Goal: Task Accomplishment & Management: Manage account settings

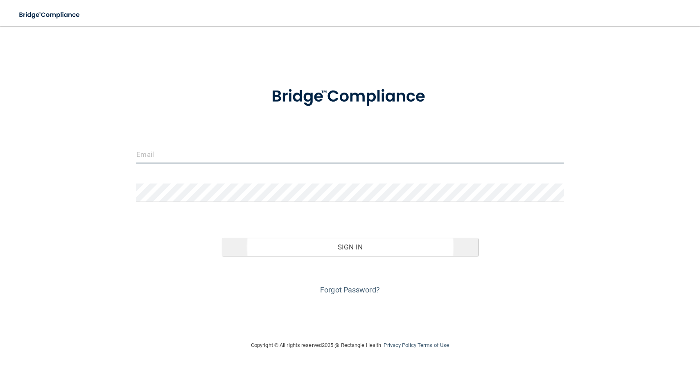
type input "[EMAIL_ADDRESS][DOMAIN_NAME]"
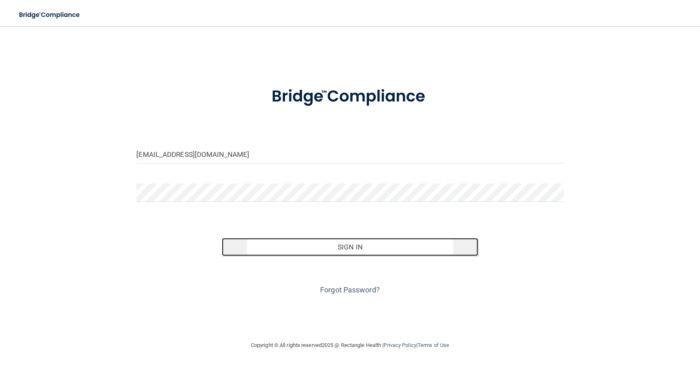
click at [310, 246] on button "Sign In" at bounding box center [350, 247] width 256 height 18
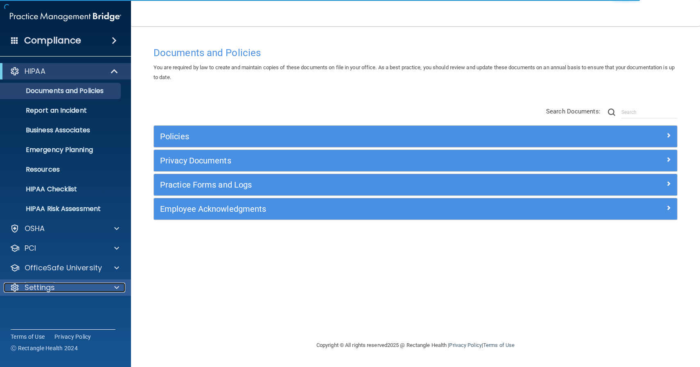
click at [72, 285] on div "Settings" at bounding box center [55, 288] width 102 height 10
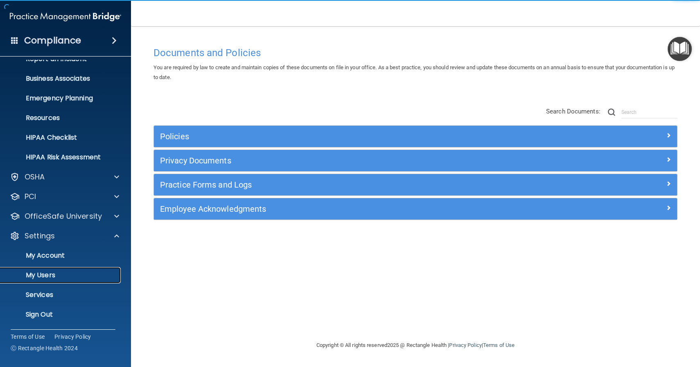
click at [65, 277] on p "My Users" at bounding box center [61, 275] width 112 height 8
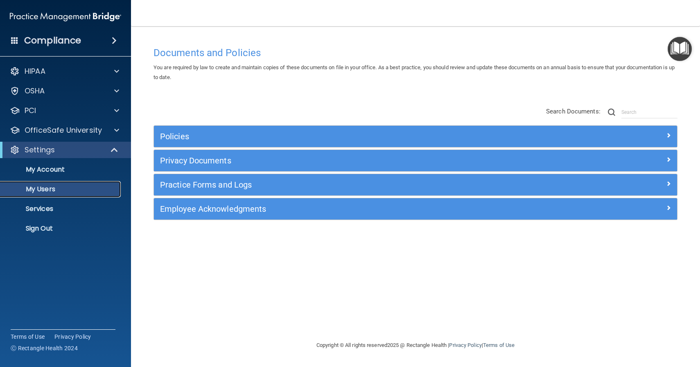
select select "20"
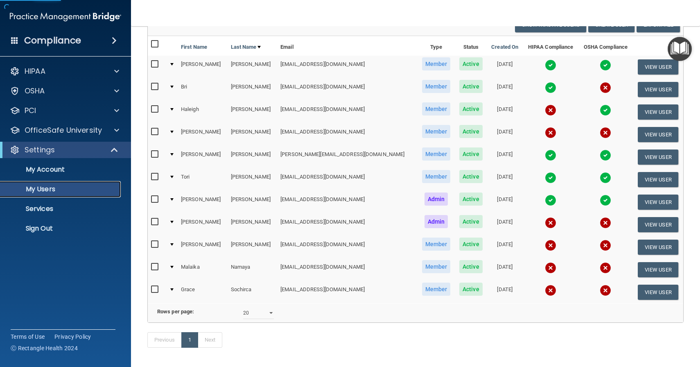
scroll to position [71, 0]
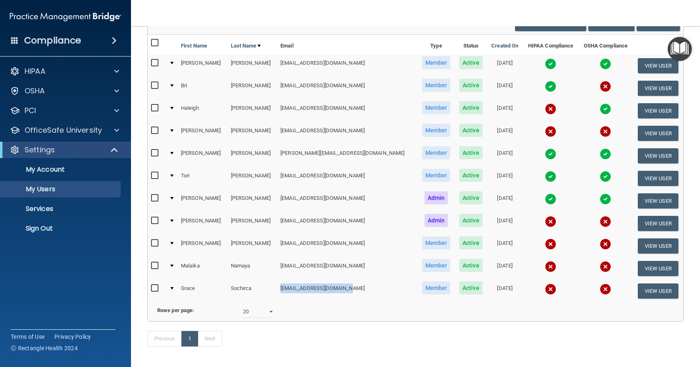
drag, startPoint x: 343, startPoint y: 291, endPoint x: 268, endPoint y: 291, distance: 74.5
click at [277, 291] on td "[EMAIL_ADDRESS][DOMAIN_NAME]" at bounding box center [347, 291] width 140 height 22
click at [151, 290] on input "checkbox" at bounding box center [155, 288] width 9 height 7
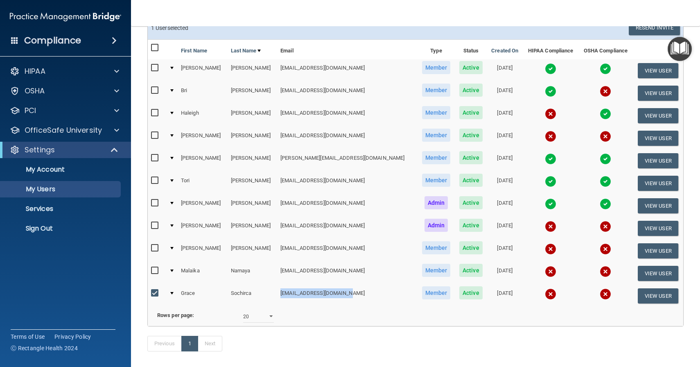
scroll to position [64, 0]
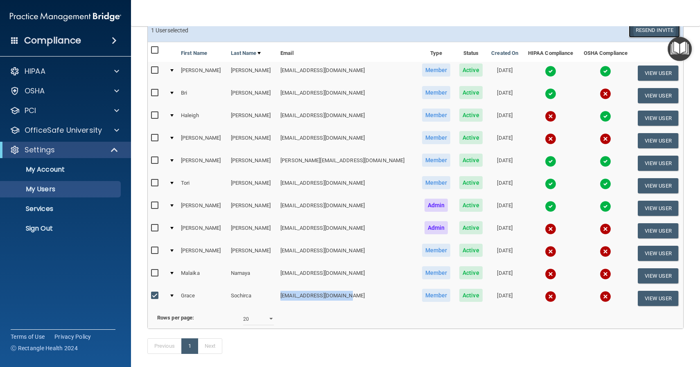
click at [642, 32] on button "Resend Invite" at bounding box center [654, 30] width 51 height 15
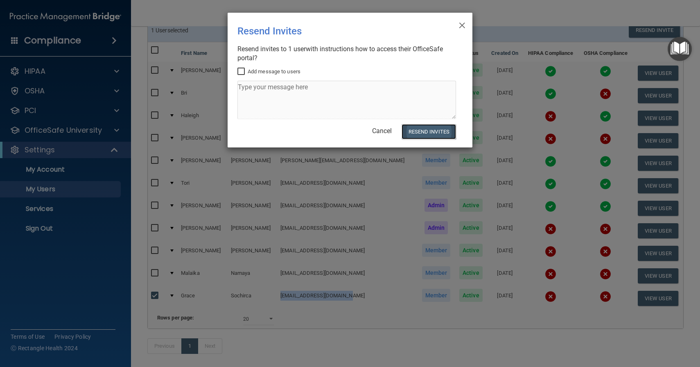
click at [439, 136] on button "Resend Invites" at bounding box center [429, 131] width 54 height 15
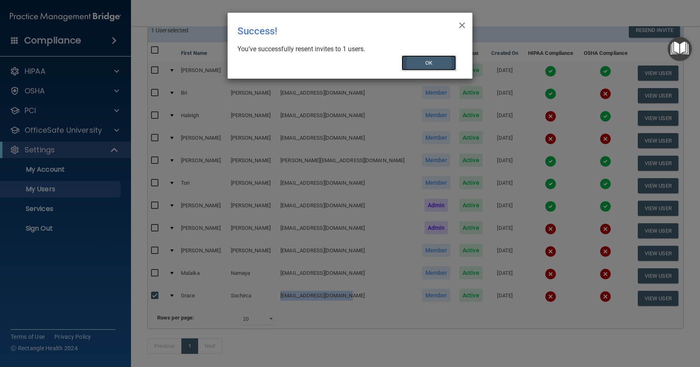
click at [431, 64] on button "OK" at bounding box center [429, 62] width 55 height 15
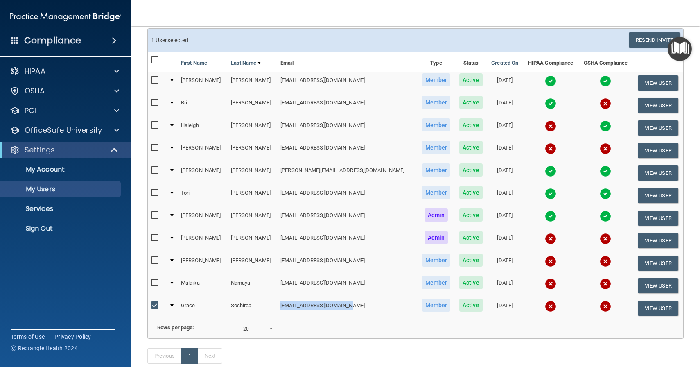
scroll to position [49, 0]
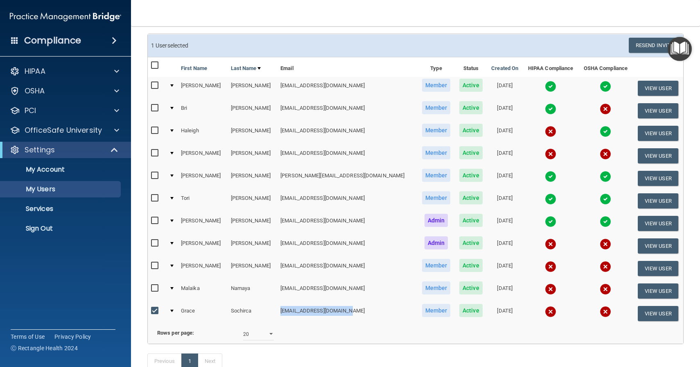
click at [155, 310] on input "checkbox" at bounding box center [155, 310] width 9 height 7
checkbox input "false"
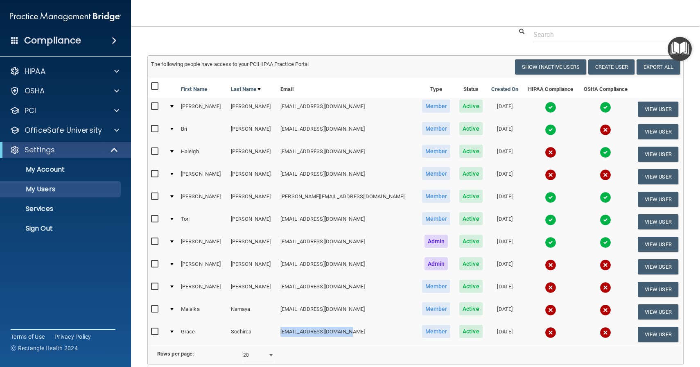
scroll to position [39, 0]
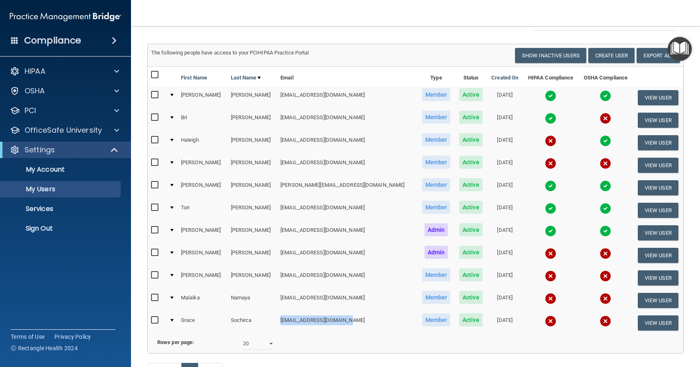
click at [292, 325] on td "[EMAIL_ADDRESS][DOMAIN_NAME]" at bounding box center [347, 323] width 140 height 22
click at [617, 52] on button "Create User" at bounding box center [611, 55] width 46 height 15
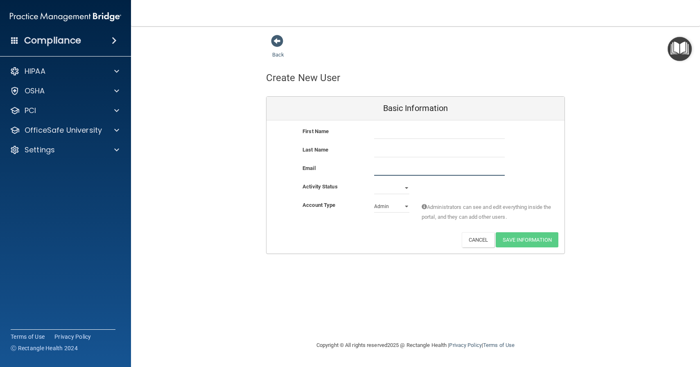
click at [398, 166] on input "email" at bounding box center [439, 169] width 131 height 12
paste input "[EMAIL_ADDRESS][DOMAIN_NAME]"
type input "[EMAIL_ADDRESS][DOMAIN_NAME]"
click at [391, 135] on input "text" at bounding box center [439, 133] width 131 height 12
type input "Illyana"
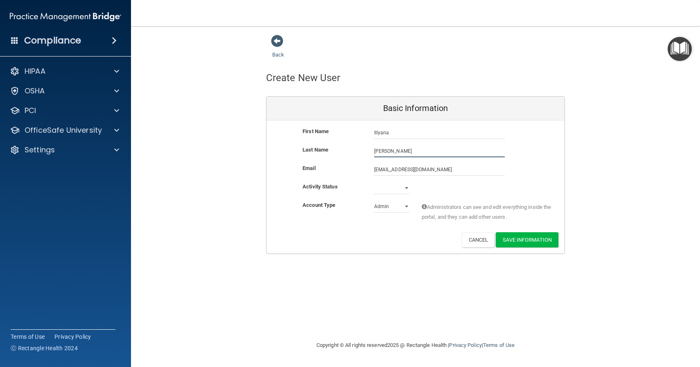
type input "[PERSON_NAME]"
click at [390, 188] on select "Active Inactive" at bounding box center [391, 188] width 35 height 12
select select "active"
click at [374, 182] on select "Active Inactive" at bounding box center [391, 188] width 35 height 12
click at [398, 208] on select "Admin Member" at bounding box center [391, 206] width 35 height 12
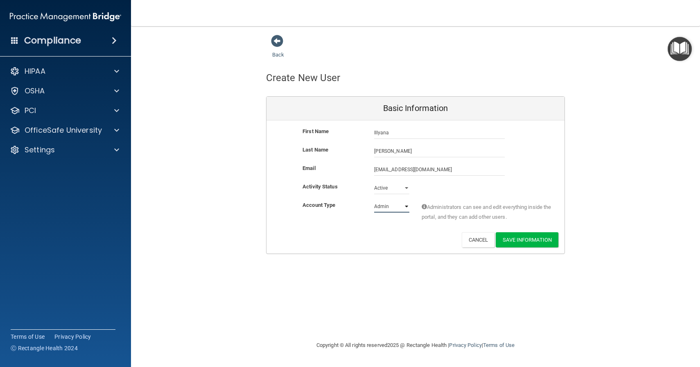
select select "practice_member"
click at [374, 200] on select "Admin Member" at bounding box center [391, 206] width 35 height 12
click at [400, 231] on div "Account Type Practice Member Admin Member Financial Institution Business Associ…" at bounding box center [416, 216] width 298 height 32
click at [519, 235] on button "Save Information" at bounding box center [527, 239] width 63 height 15
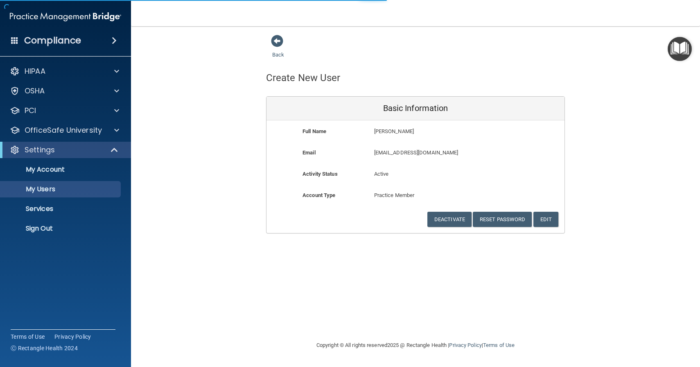
select select "20"
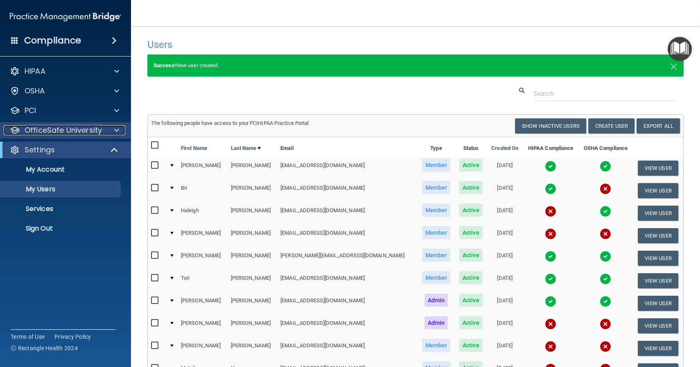
click at [81, 131] on p "OfficeSafe University" at bounding box center [63, 130] width 77 height 10
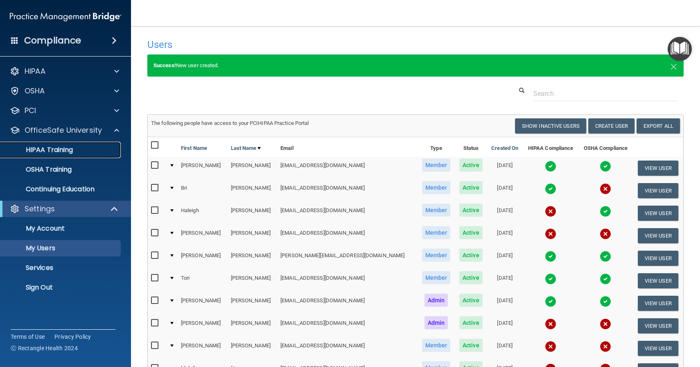
click at [71, 151] on p "HIPAA Training" at bounding box center [39, 150] width 68 height 8
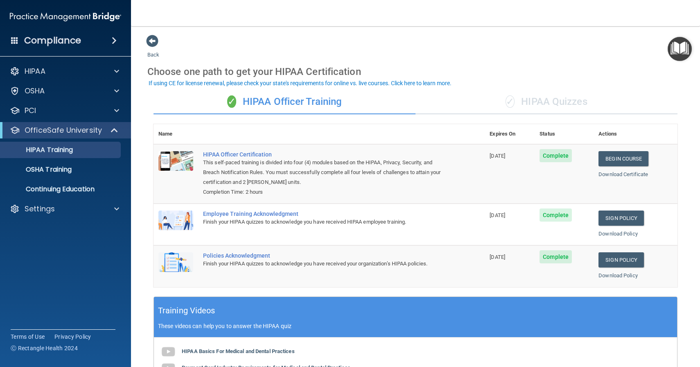
click at [551, 102] on div "✓ HIPAA Quizzes" at bounding box center [547, 102] width 262 height 25
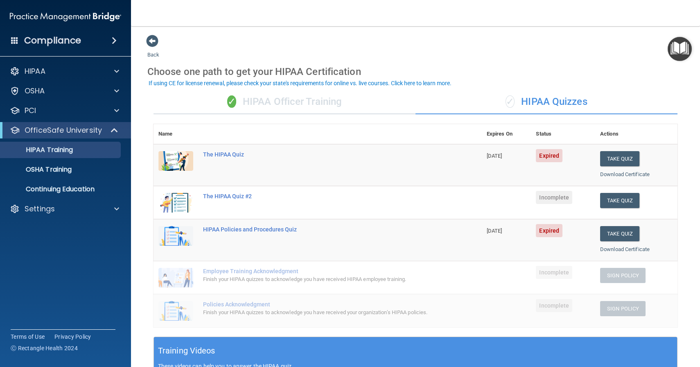
scroll to position [6, 0]
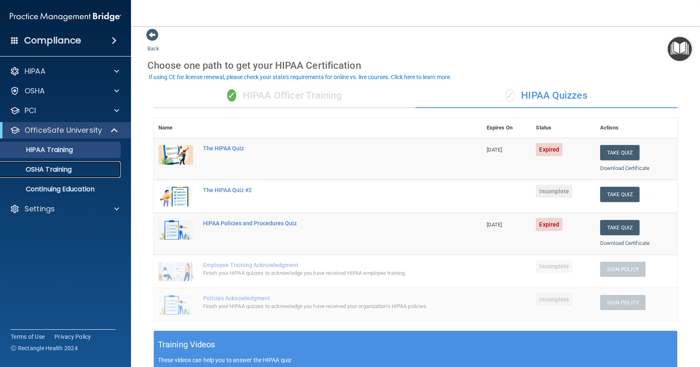
click at [66, 174] on link "OSHA Training" at bounding box center [56, 169] width 129 height 16
